Goal: Task Accomplishment & Management: Manage account settings

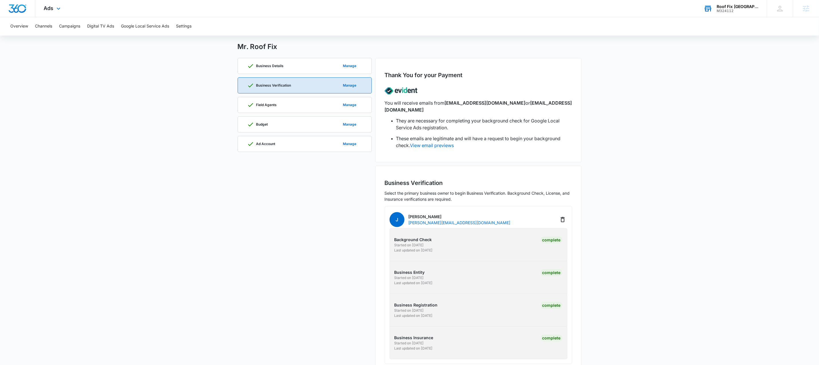
click at [730, 5] on div "Roof Fix USA M324112 Your Accounts View All" at bounding box center [731, 8] width 72 height 17
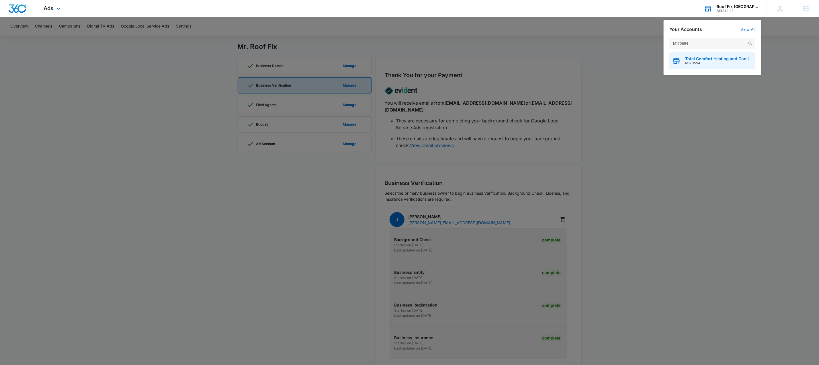
type input "M170594"
click at [696, 61] on span "M170594" at bounding box center [718, 63] width 67 height 4
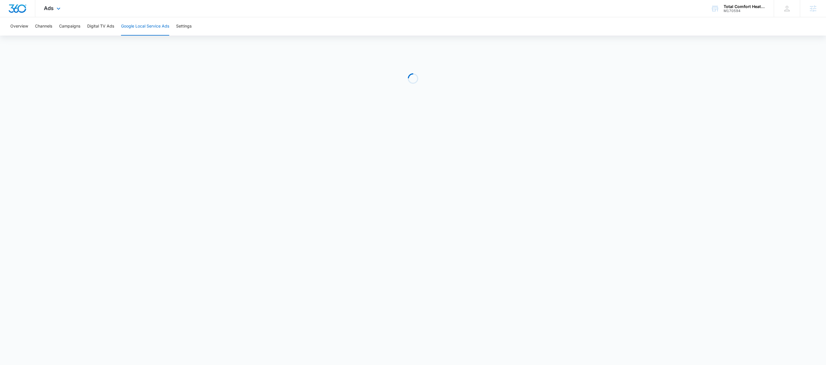
click at [50, 12] on div "Ads Apps Reputation Websites Forms CRM Email Social Payments Content Ads Intell…" at bounding box center [52, 8] width 35 height 17
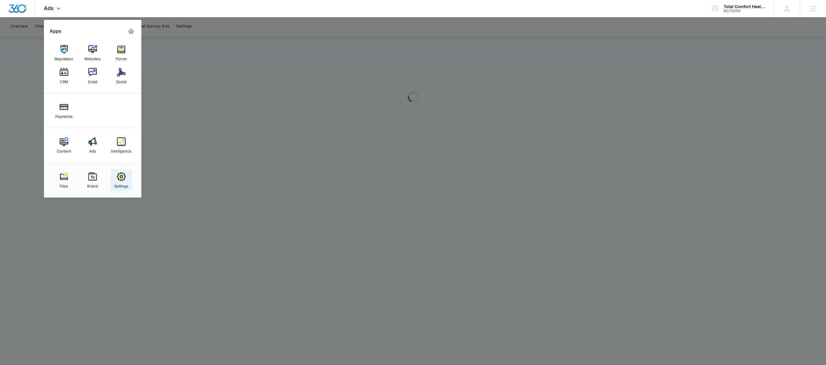
click at [118, 174] on img at bounding box center [121, 176] width 9 height 9
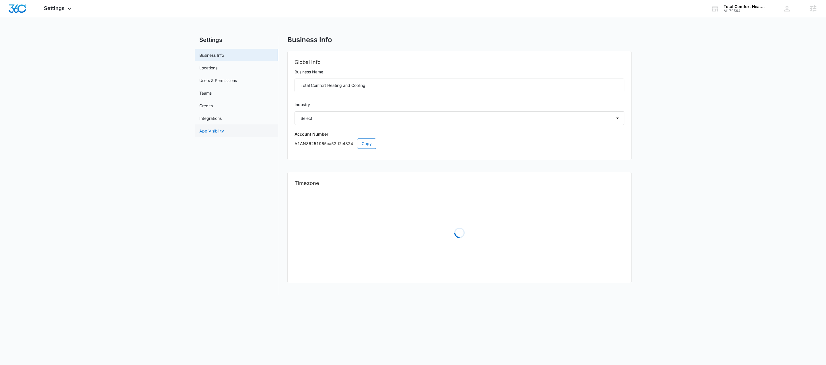
select select "3"
select select "US"
select select "America/[GEOGRAPHIC_DATA]"
click at [367, 145] on span "Copy" at bounding box center [367, 143] width 10 height 6
click at [65, 12] on div "Settings Apps Reputation Websites Forms CRM Email Social Payments Content Ads I…" at bounding box center [58, 8] width 46 height 17
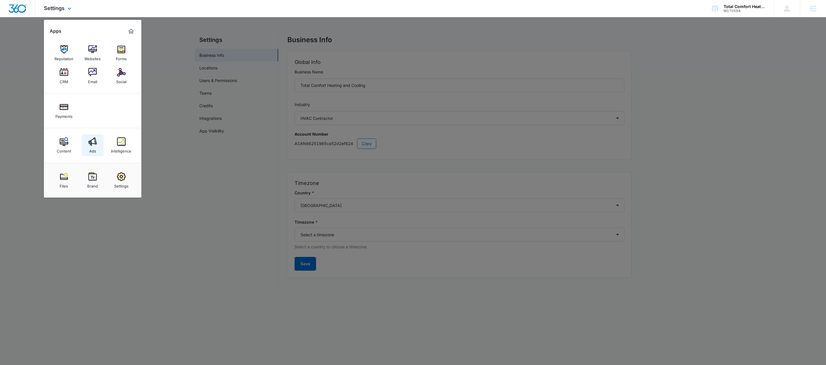
click at [96, 148] on link "Ads" at bounding box center [93, 145] width 22 height 22
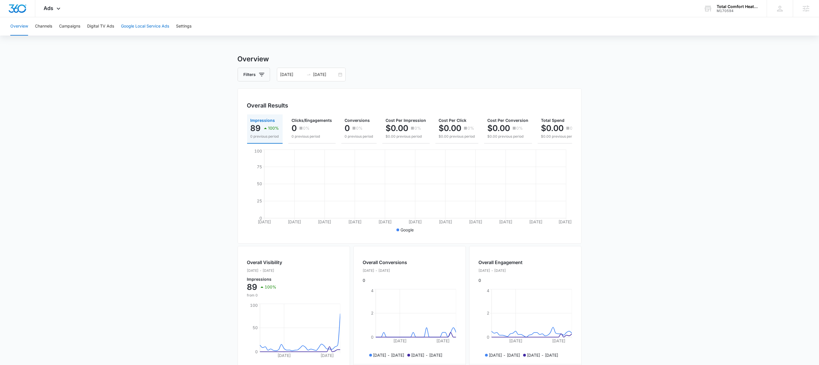
click at [156, 28] on button "Google Local Service Ads" at bounding box center [145, 26] width 48 height 18
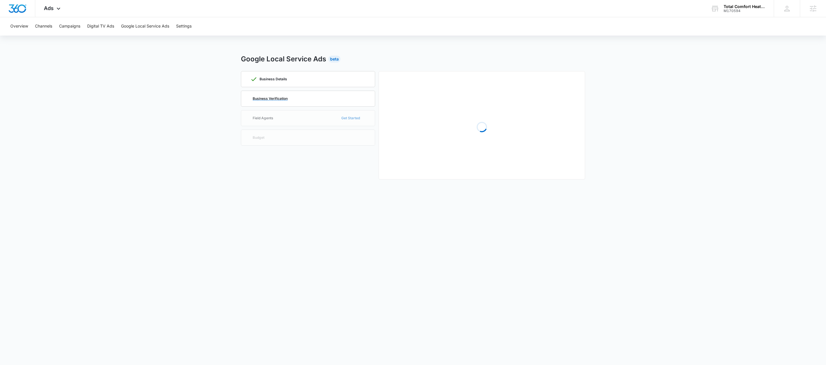
click at [292, 101] on div "Business Verification" at bounding box center [307, 98] width 115 height 15
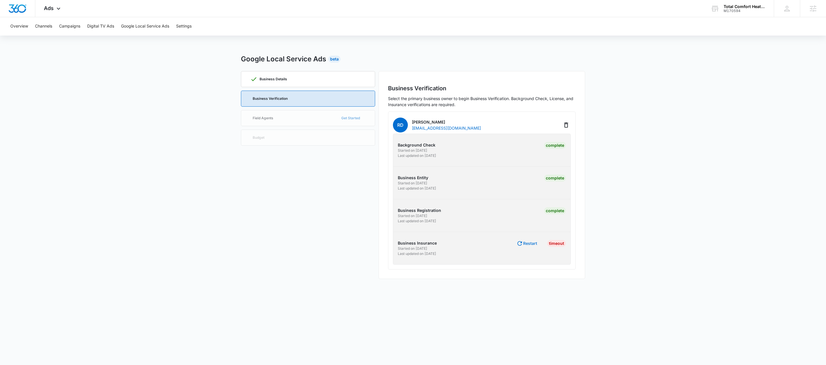
click at [530, 243] on button "Restart" at bounding box center [526, 243] width 21 height 7
